Goal: Information Seeking & Learning: Learn about a topic

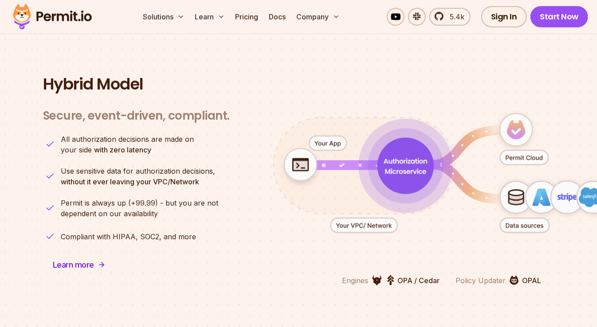
scroll to position [2133, 0]
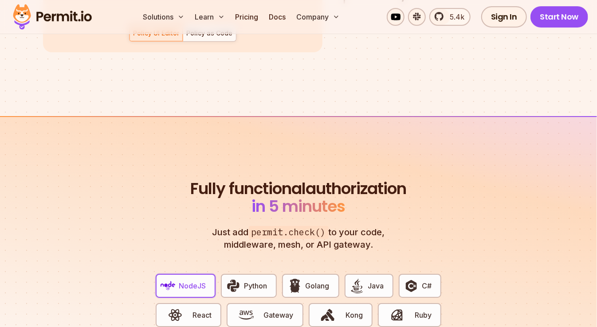
scroll to position [1486, 0]
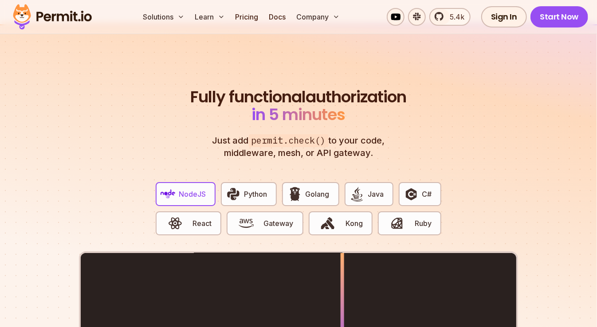
scroll to position [1600, 0]
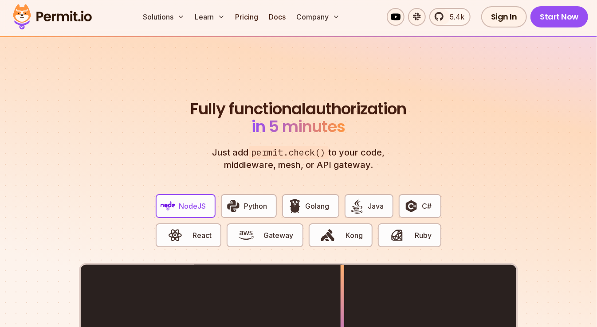
scroll to position [0, 0]
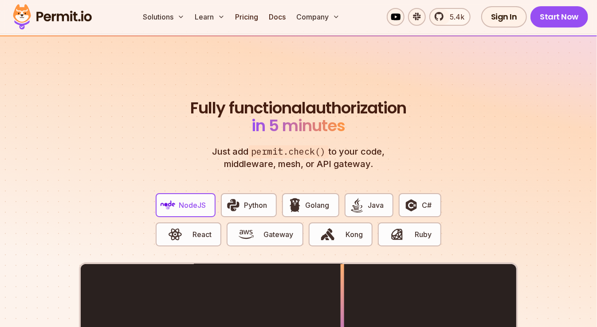
scroll to position [1565, 0]
